Goal: Understand process/instructions: Learn how to perform a task or action

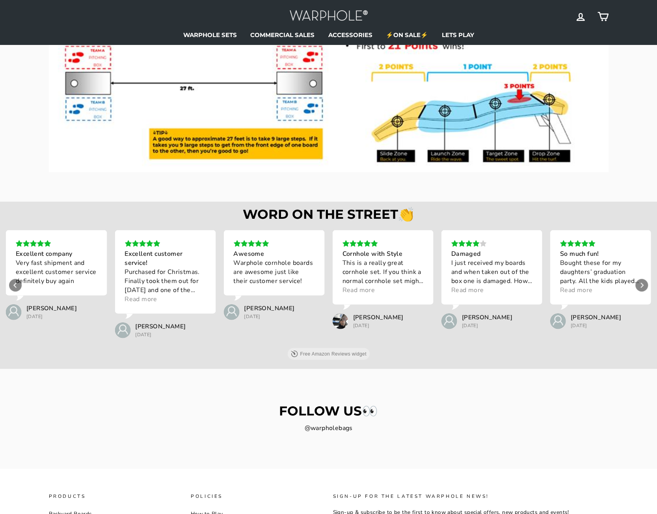
scroll to position [1128, 0]
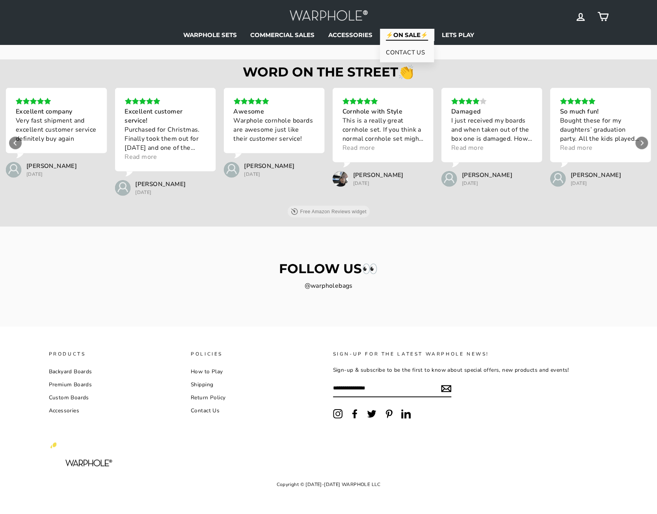
click at [401, 31] on link "⚡ON SALE⚡" at bounding box center [407, 35] width 54 height 12
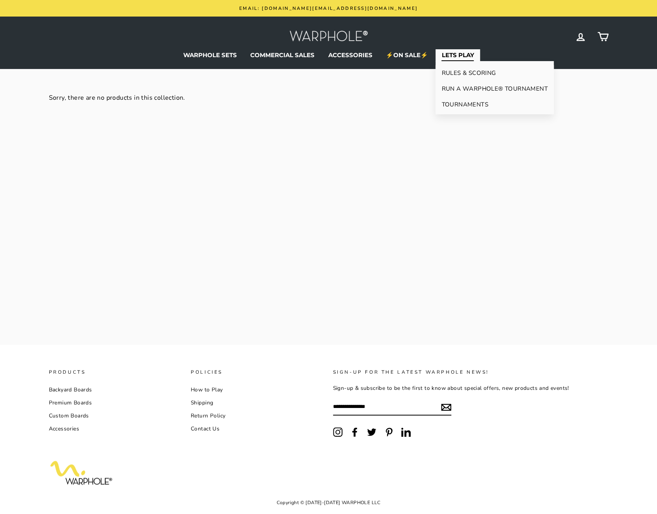
click at [462, 87] on link "RUN A WARPHOLE® TOURNAMENT" at bounding box center [495, 89] width 118 height 16
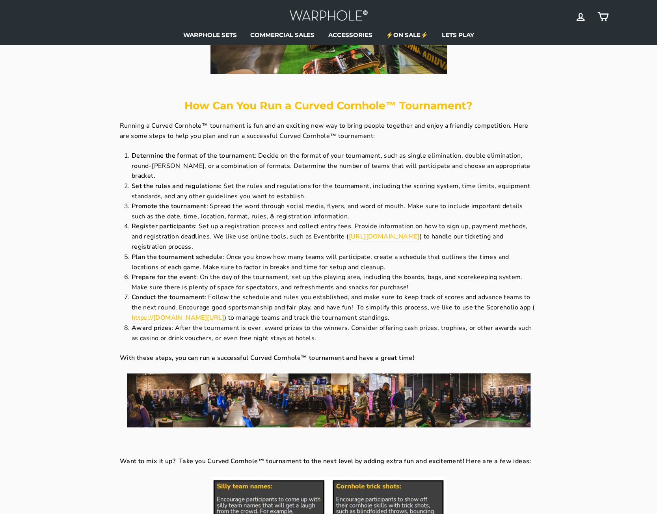
scroll to position [118, 0]
